Goal: Task Accomplishment & Management: Manage account settings

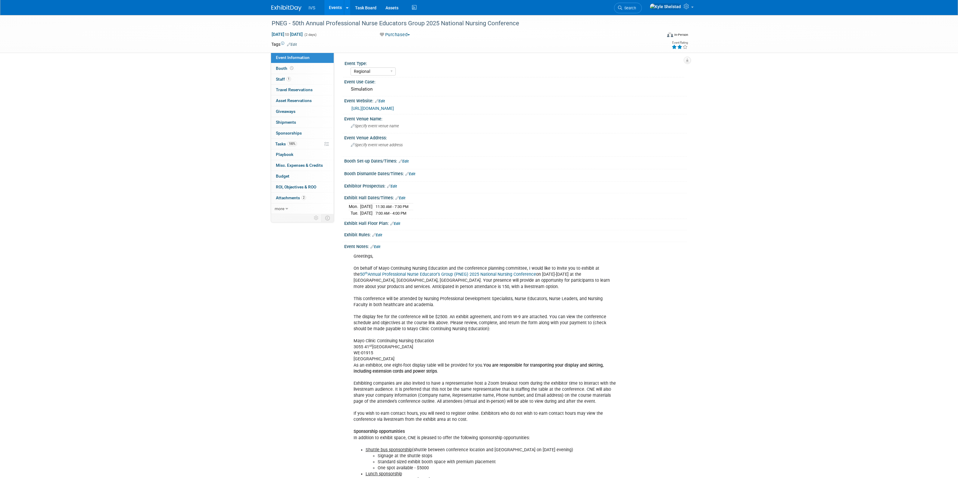
select select "Regional"
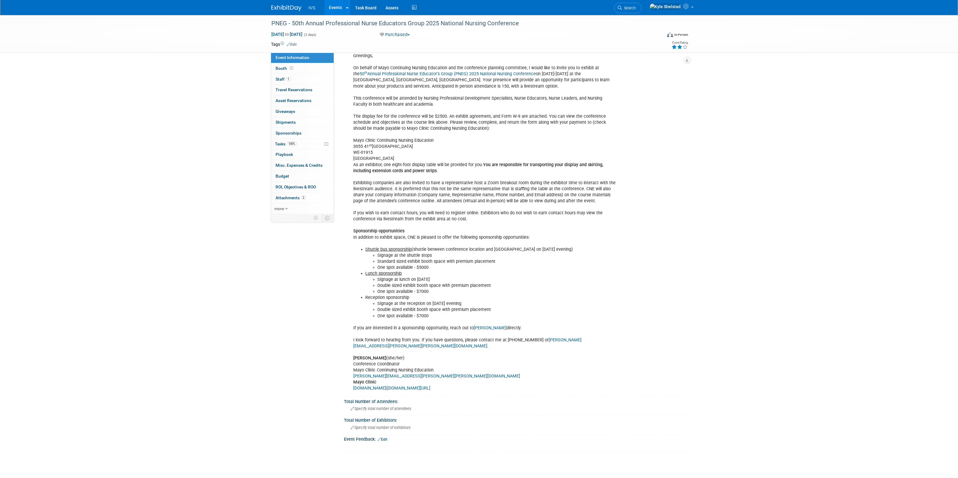
click at [338, 5] on link "Events" at bounding box center [335, 7] width 22 height 15
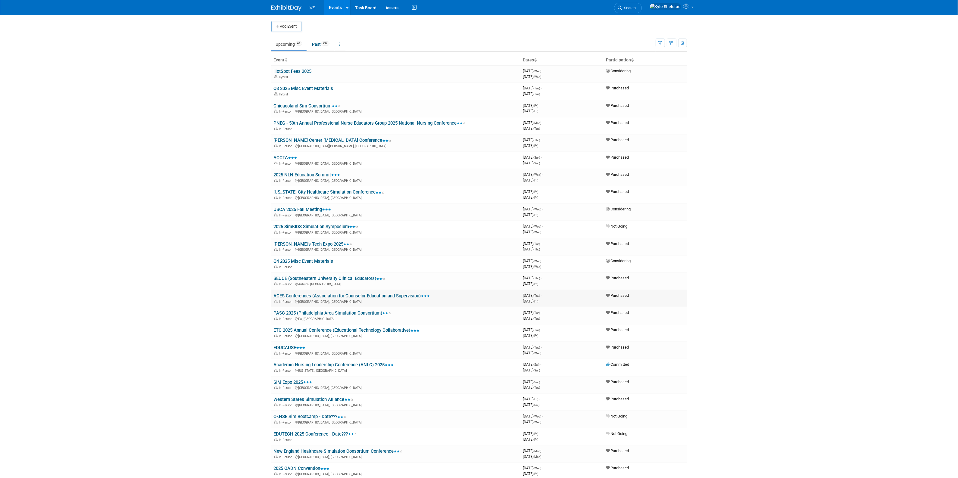
click at [303, 294] on link "ACES Conferences (Association for Counselor Education and Supervision)" at bounding box center [352, 295] width 156 height 5
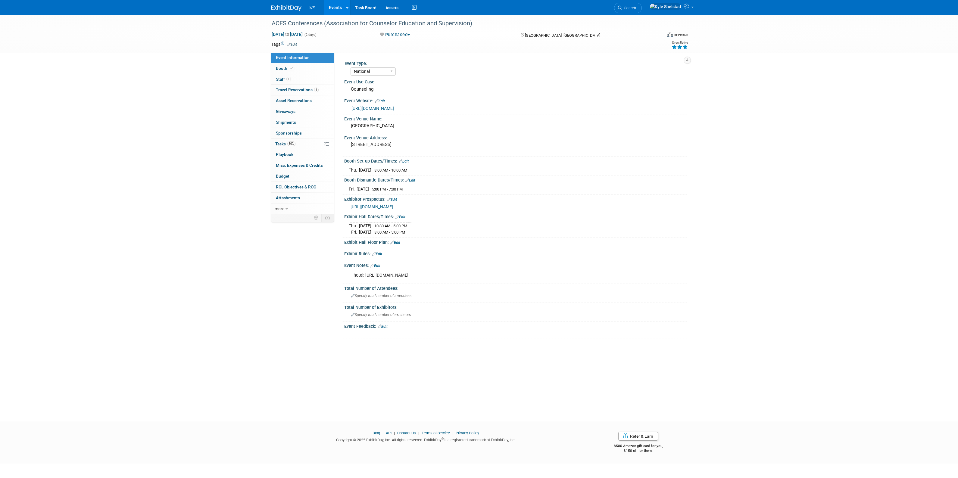
select select "National"
click at [304, 66] on link "Booth" at bounding box center [302, 68] width 63 height 11
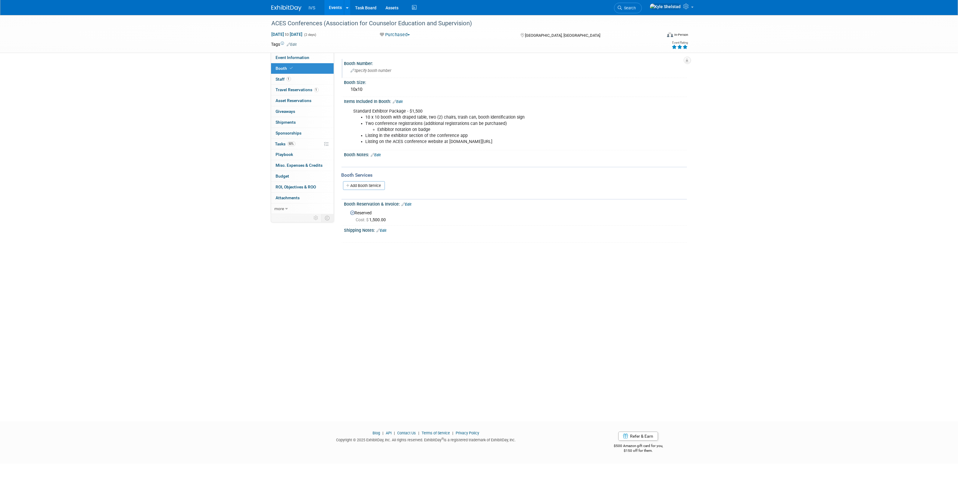
click at [381, 71] on span "Specify booth number" at bounding box center [371, 70] width 41 height 5
type input "107"
click at [638, 70] on icon "button" at bounding box center [639, 70] width 4 height 4
click at [317, 80] on link "1 Staff 1" at bounding box center [302, 79] width 63 height 11
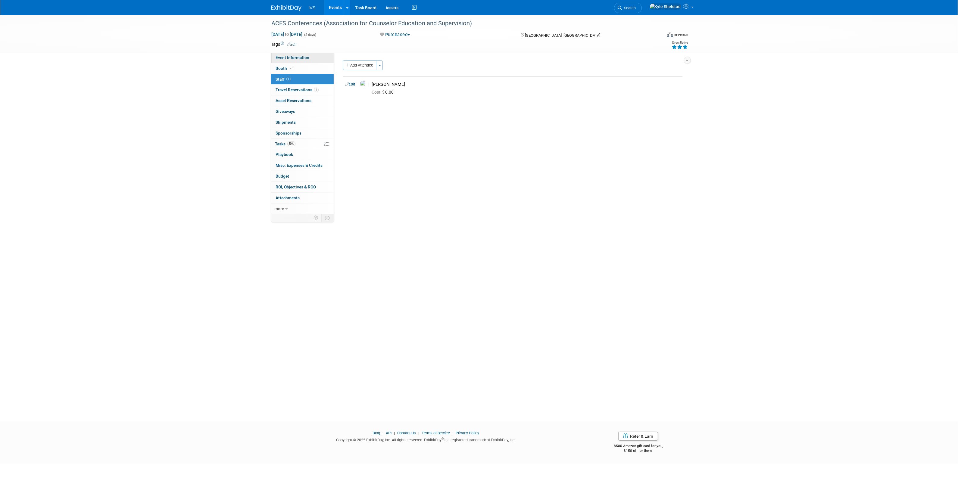
click at [313, 61] on link "Event Information" at bounding box center [302, 57] width 63 height 11
select select "National"
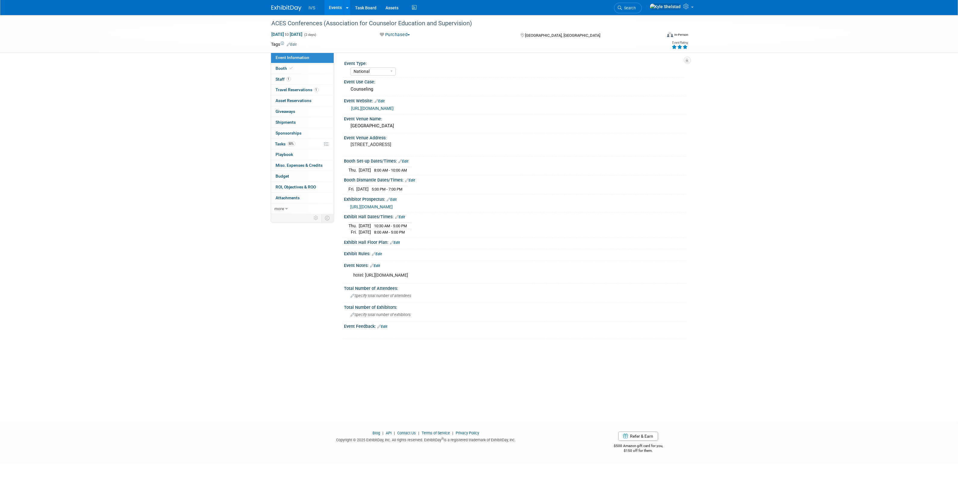
click at [331, 8] on link "Events" at bounding box center [335, 7] width 22 height 15
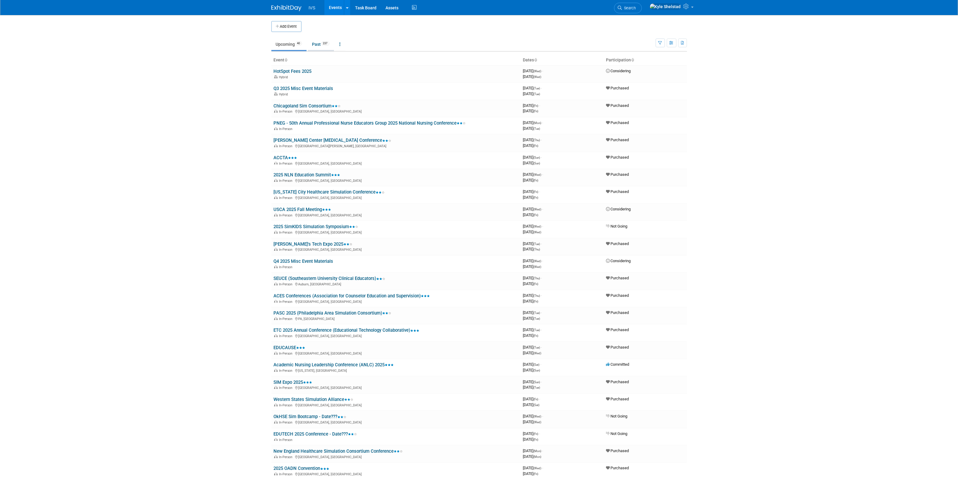
click at [321, 46] on link "Past 237" at bounding box center [321, 44] width 26 height 11
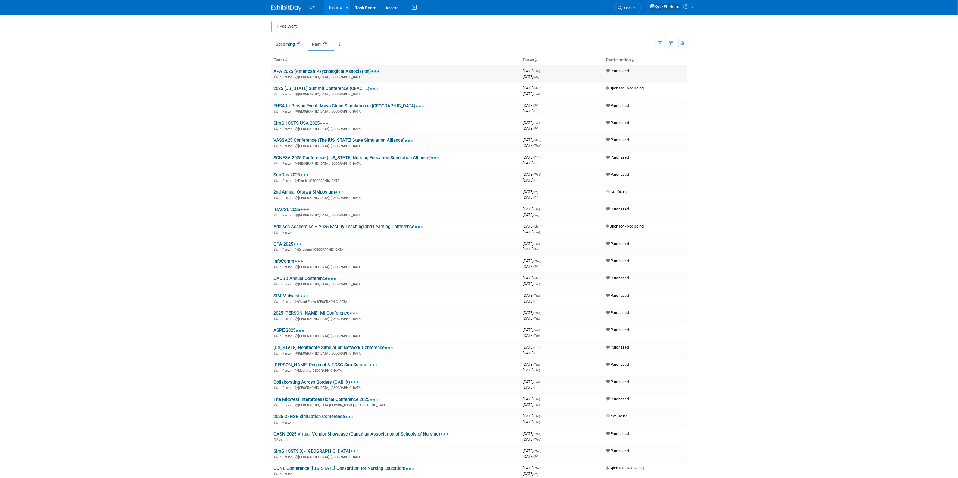
click at [300, 72] on link "APA 2025 (American Psychological Association)" at bounding box center [327, 71] width 106 height 5
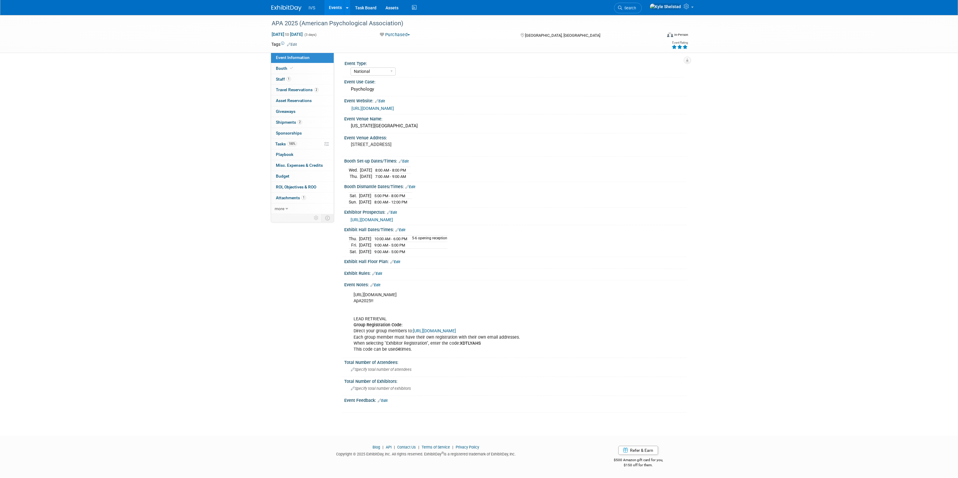
select select "National"
click at [306, 69] on link "Booth" at bounding box center [302, 68] width 63 height 11
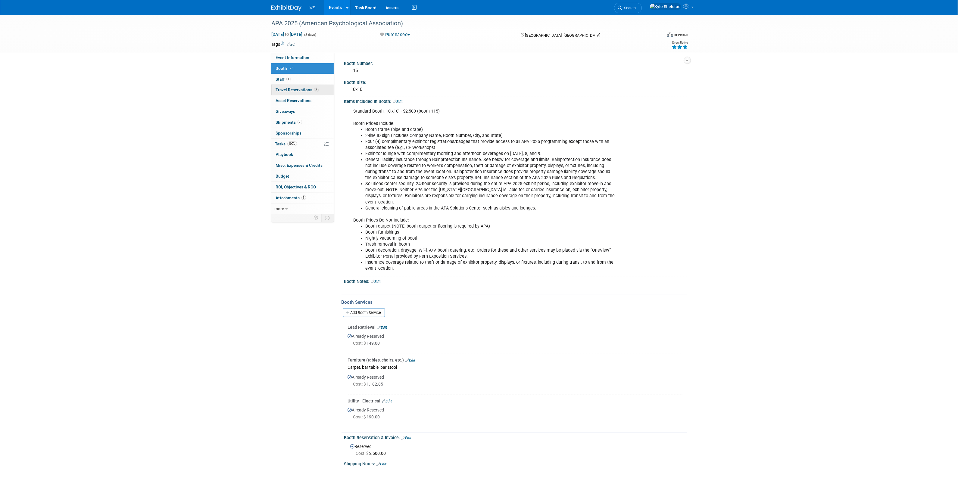
click at [306, 92] on span "Travel Reservations 2" at bounding box center [297, 89] width 43 height 5
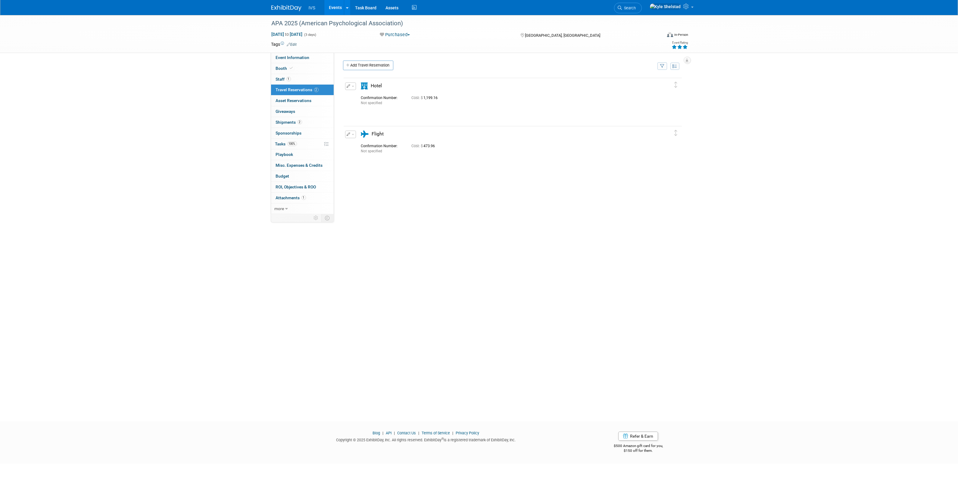
click at [351, 85] on button "button" at bounding box center [350, 86] width 11 height 8
click at [369, 98] on button "Edit Reservation" at bounding box center [370, 96] width 51 height 9
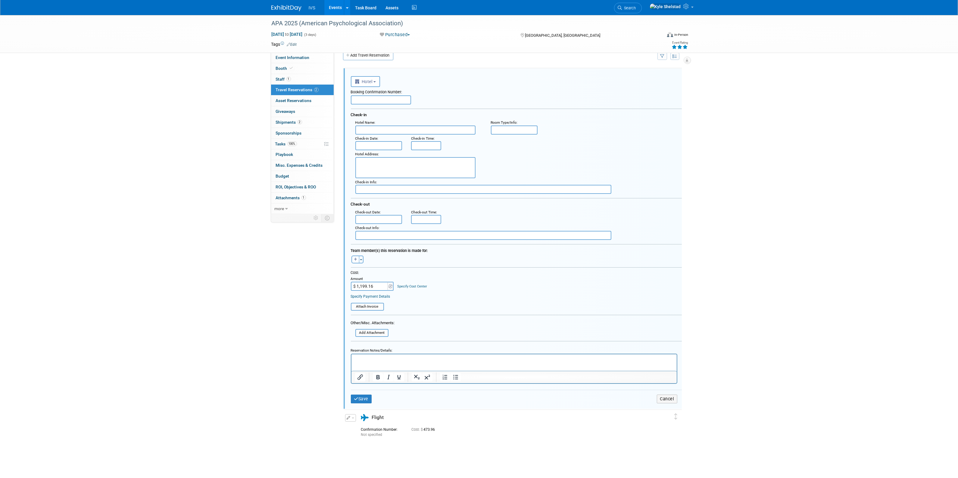
click at [366, 282] on input "$ 1,199.16" at bounding box center [370, 286] width 38 height 9
type input "$ 1,015.00"
click at [362, 398] on button "Save" at bounding box center [361, 399] width 21 height 9
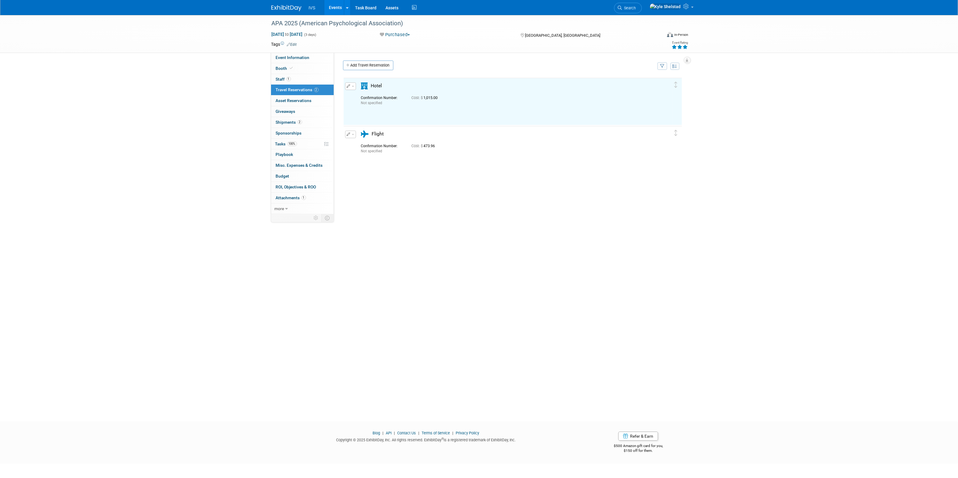
click at [335, 8] on link "Events" at bounding box center [335, 7] width 22 height 15
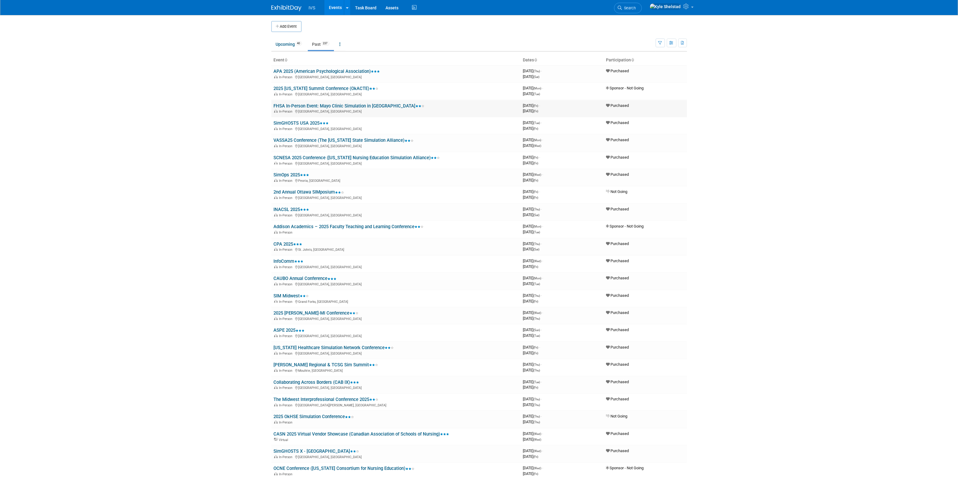
click at [347, 105] on link "FHSA In-Person Event: Mayo Clinic Simulation in [GEOGRAPHIC_DATA]" at bounding box center [349, 105] width 151 height 5
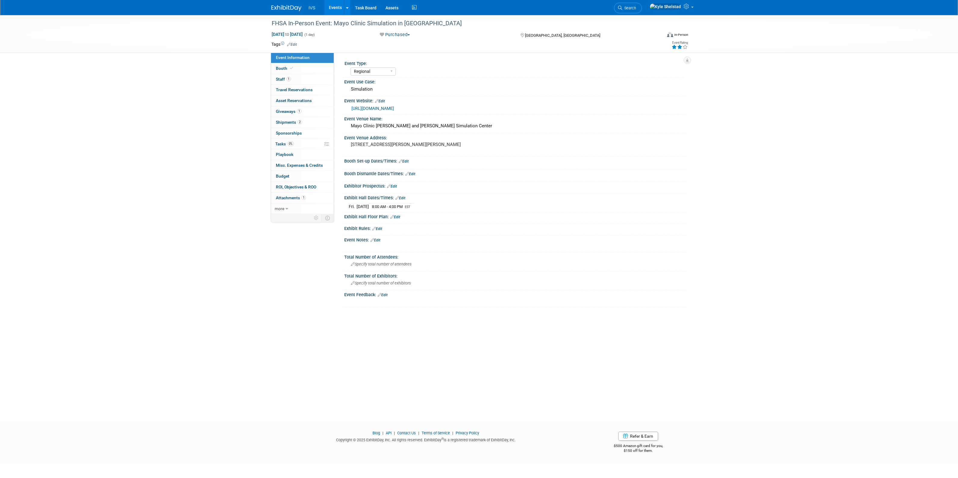
select select "Regional"
click at [334, 7] on link "Events" at bounding box center [335, 7] width 22 height 15
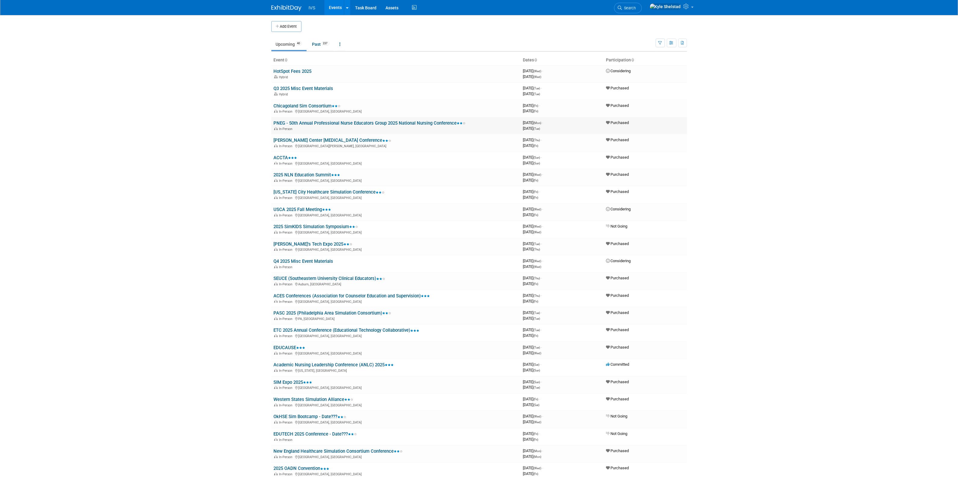
click at [315, 120] on link "PNEG - 50th Annual Professional Nurse Educators Group 2025 National Nursing Con…" at bounding box center [370, 122] width 192 height 5
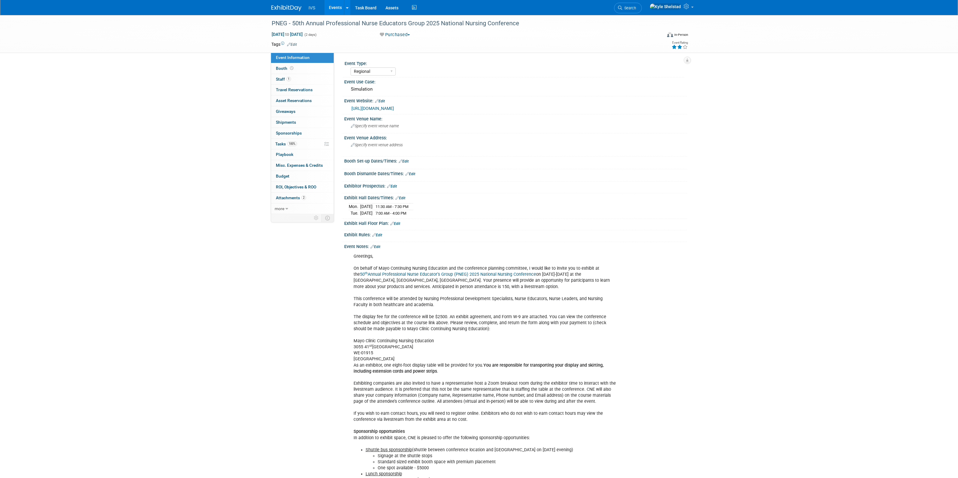
select select "Regional"
click at [296, 68] on link "Booth" at bounding box center [302, 68] width 63 height 11
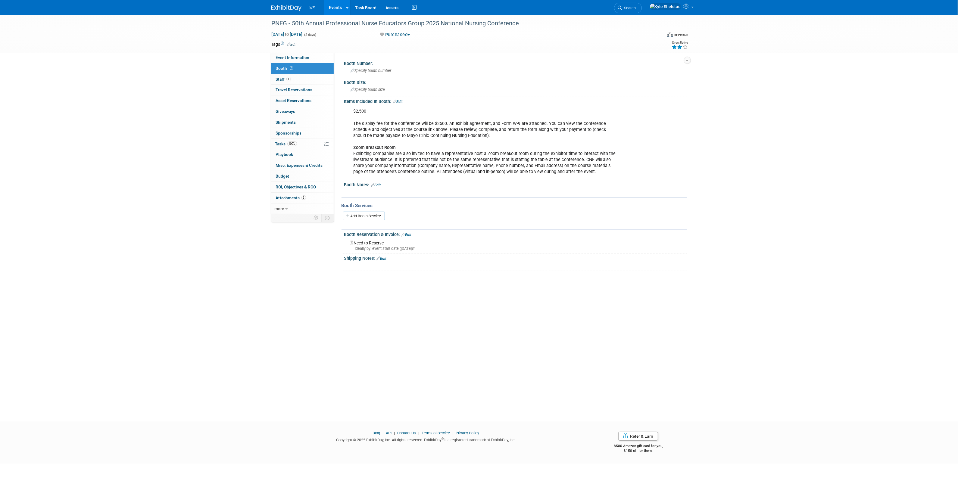
click at [78, 80] on div "PNEG - 50th Annual Professional Nurse Educators Group 2025 National Nursing Con…" at bounding box center [479, 213] width 958 height 396
drag, startPoint x: 476, startPoint y: 127, endPoint x: 487, endPoint y: 127, distance: 10.5
click at [486, 127] on div "$2,500 The display fee for the conference will be $2500. An exhibit agreement, …" at bounding box center [484, 141] width 271 height 73
click at [487, 127] on div "$2,500 The display fee for the conference will be $2500. An exhibit agreement, …" at bounding box center [484, 141] width 271 height 73
drag, startPoint x: 421, startPoint y: 123, endPoint x: 521, endPoint y: 140, distance: 101.4
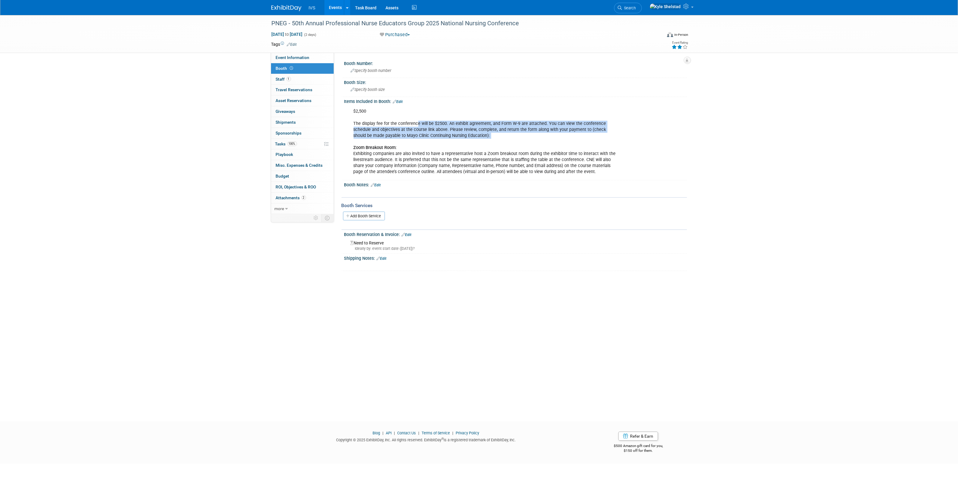
click at [521, 139] on div "$2,500 The display fee for the conference will be $2500. An exhibit agreement, …" at bounding box center [484, 141] width 271 height 73
click at [521, 140] on div "$2,500 The display fee for the conference will be $2500. An exhibit agreement, …" at bounding box center [484, 141] width 271 height 73
click at [734, 257] on div "PNEG - 50th Annual Professional Nurse Educators Group 2025 National Nursing Con…" at bounding box center [479, 213] width 958 height 396
click at [329, 4] on link "Events" at bounding box center [335, 7] width 22 height 15
